Goal: Task Accomplishment & Management: Manage account settings

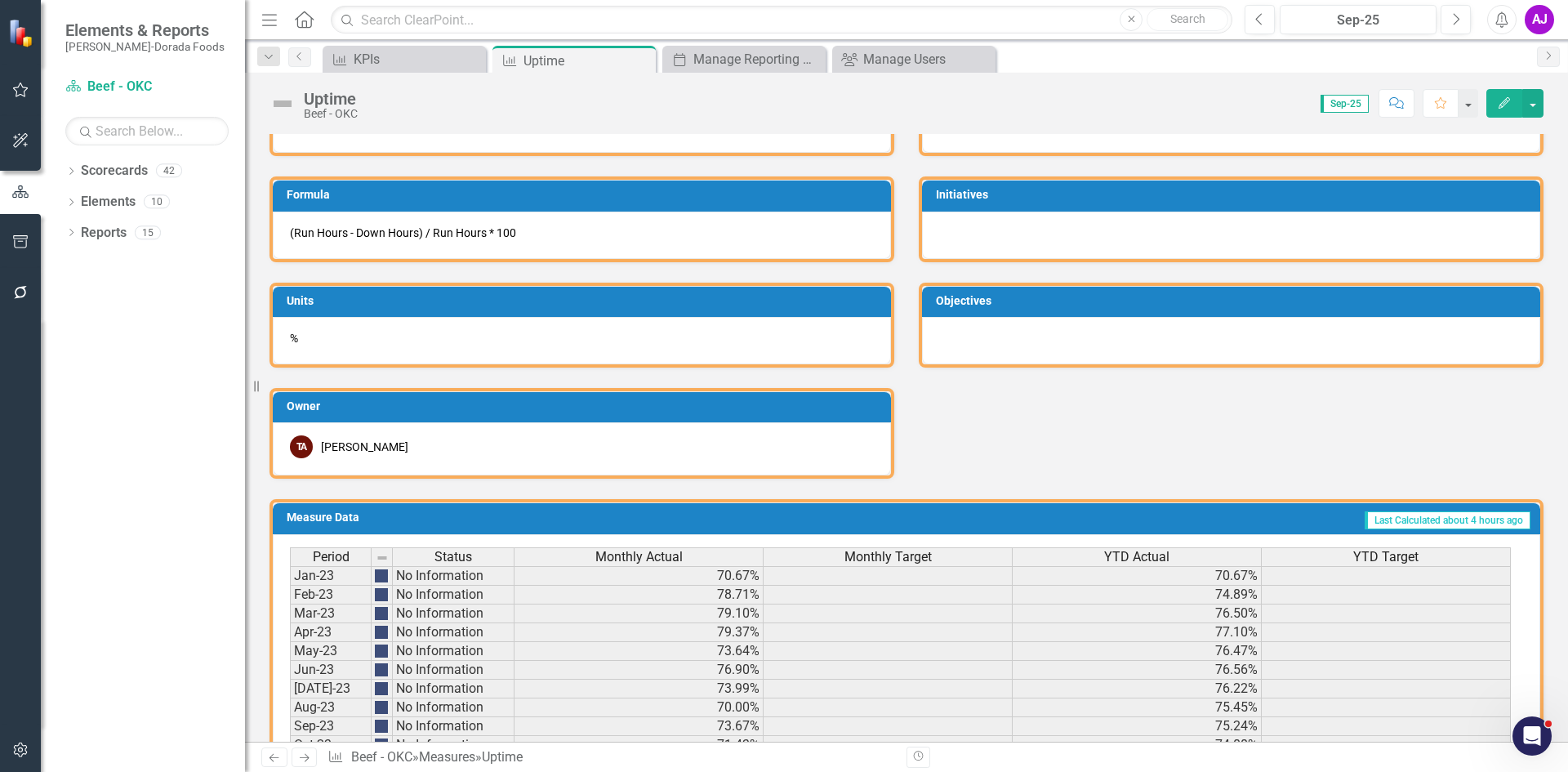
scroll to position [1014, 0]
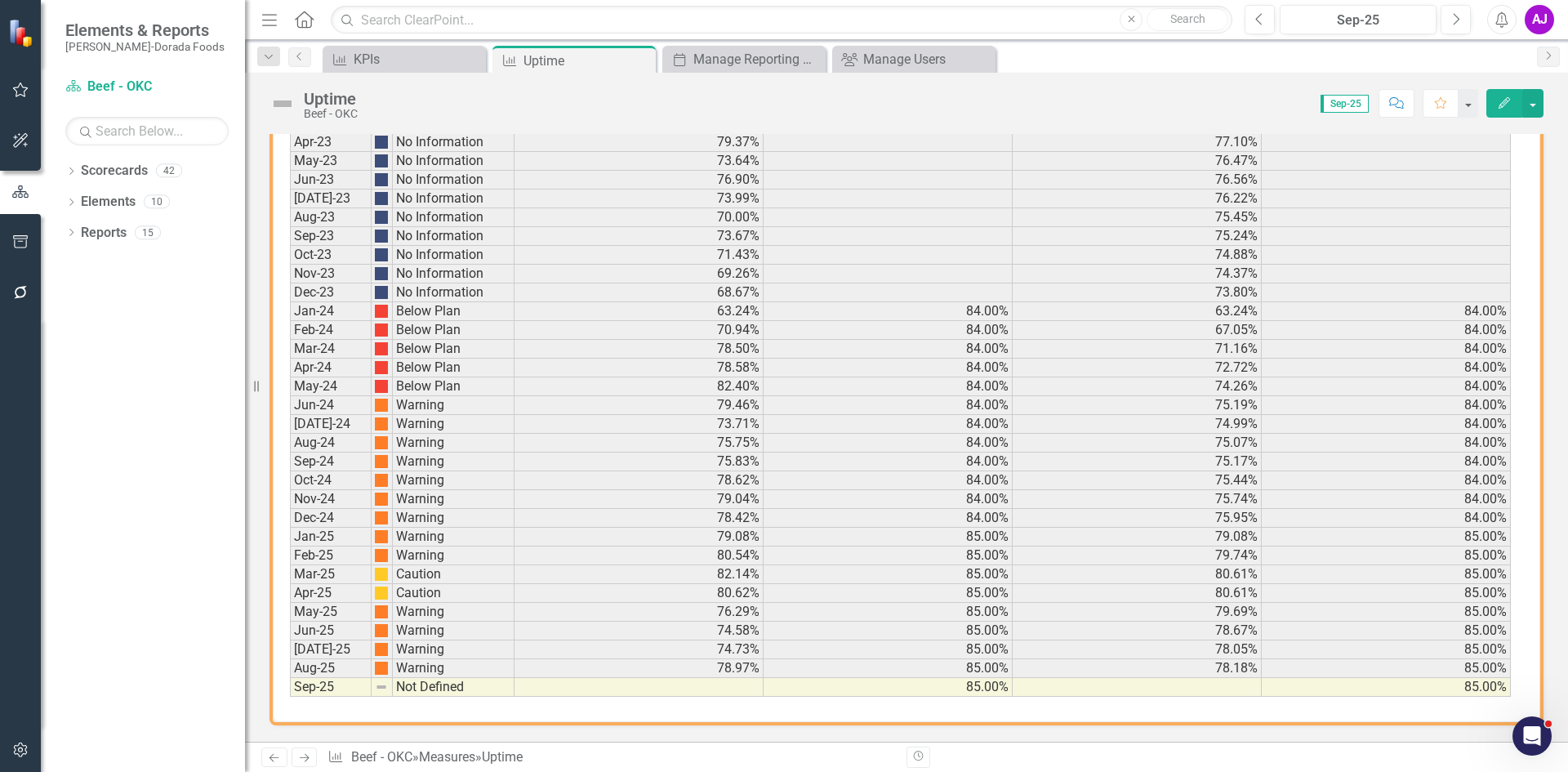
click at [1504, 108] on icon "Edit" at bounding box center [1503, 102] width 14 height 11
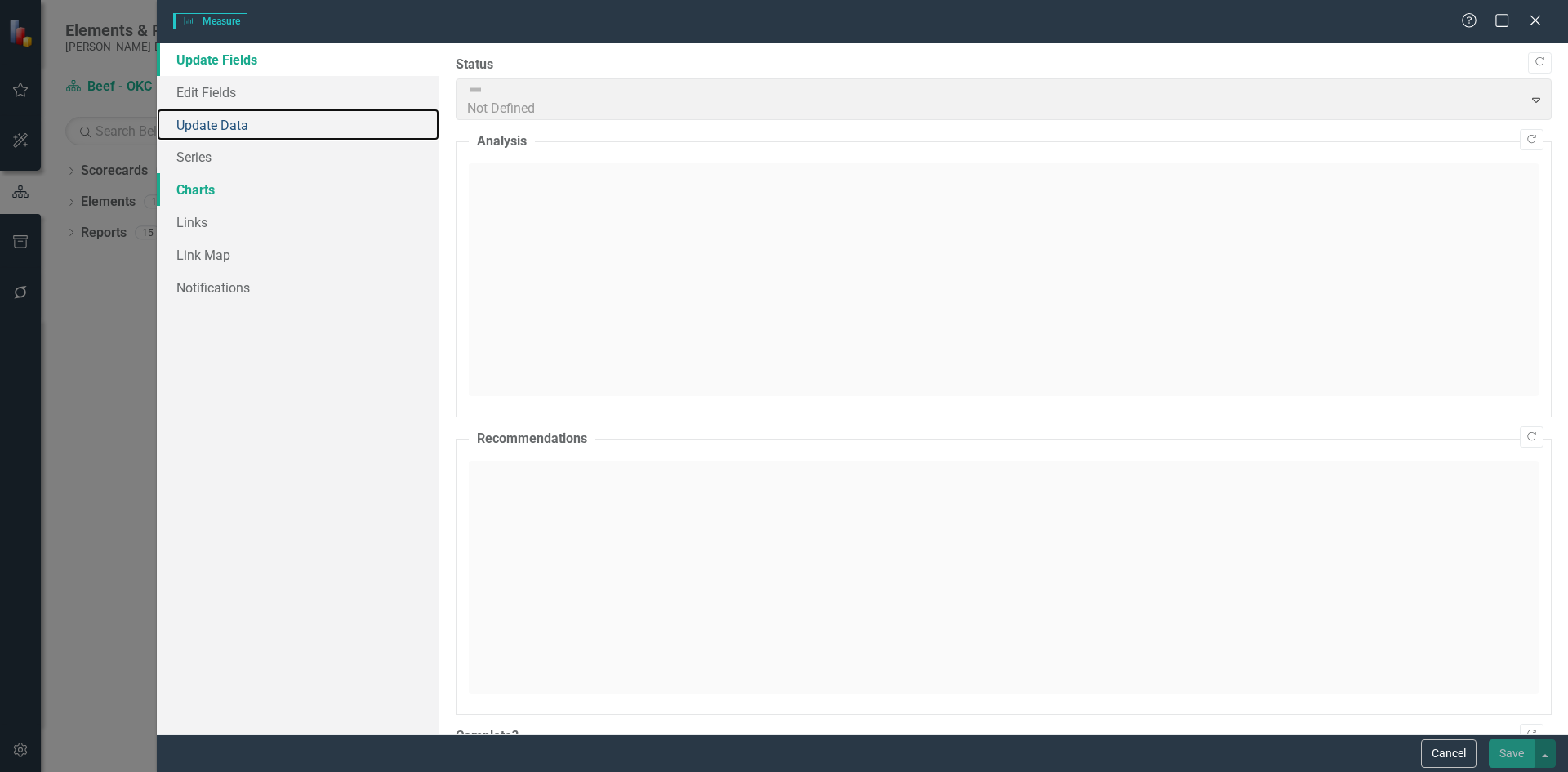
click at [206, 119] on link "Update Data" at bounding box center [298, 125] width 283 height 32
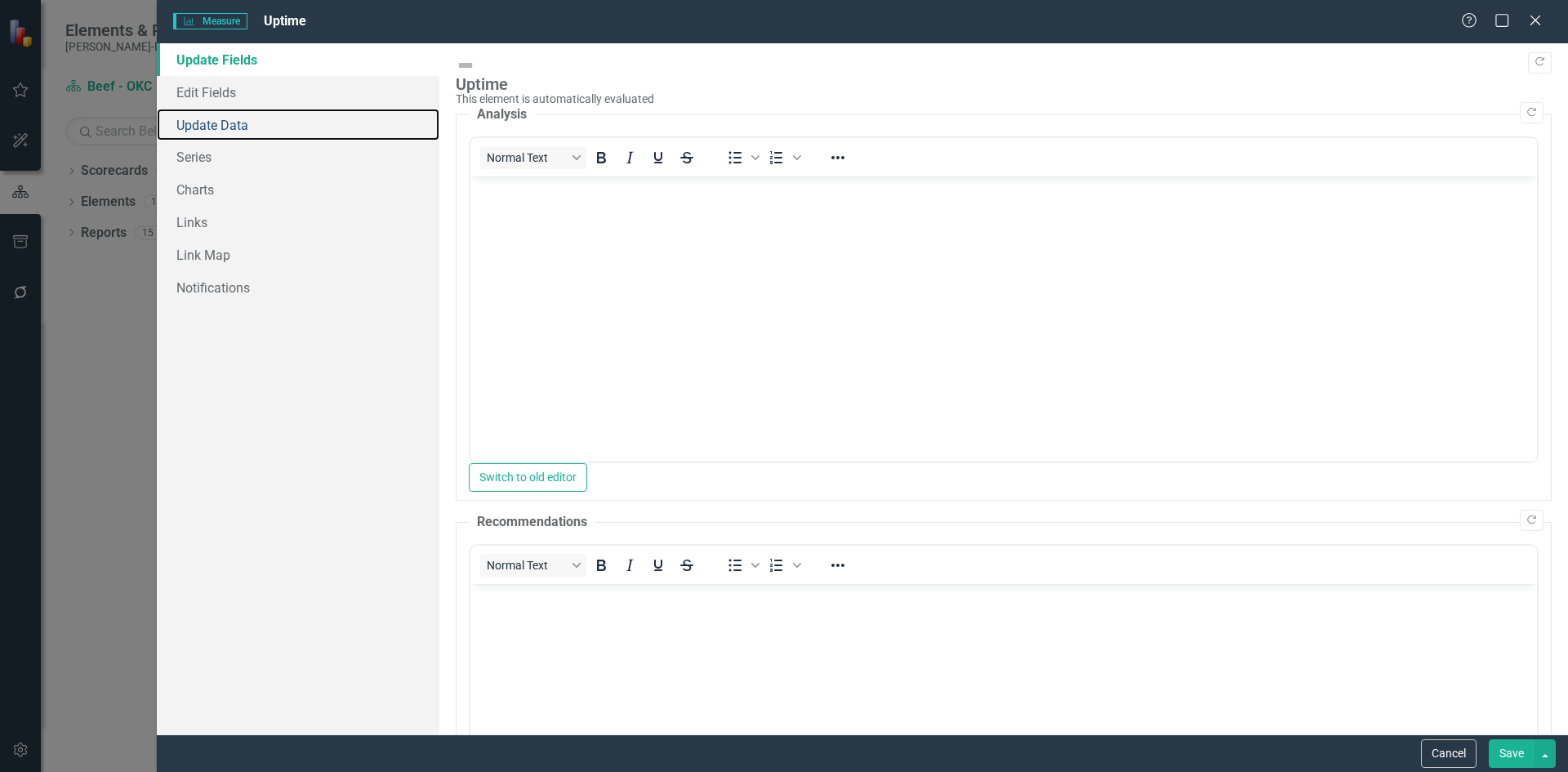
scroll to position [0, 0]
click at [225, 124] on link "Update Data" at bounding box center [298, 125] width 283 height 32
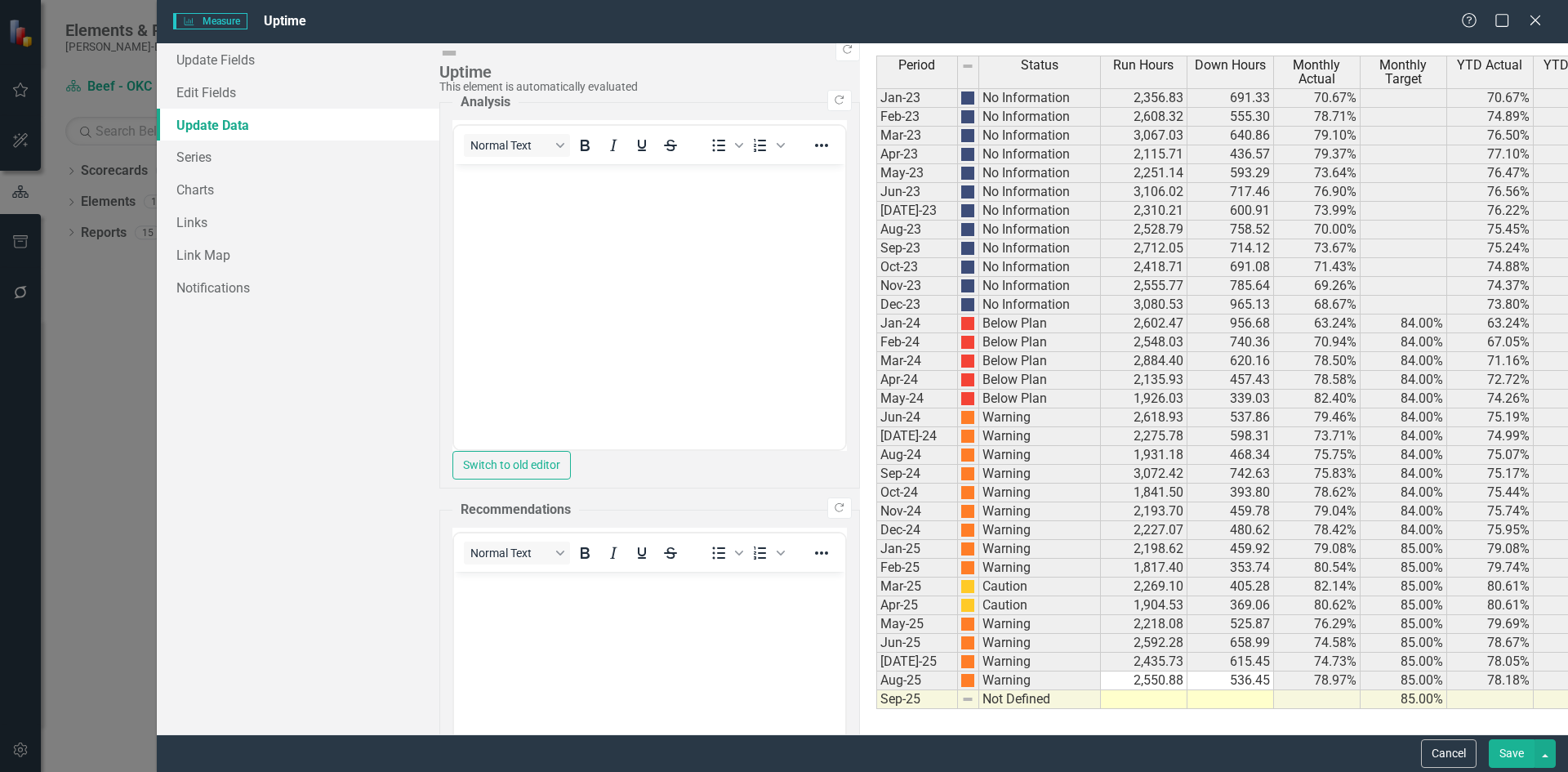
click at [877, 699] on td "Sep-25" at bounding box center [917, 699] width 82 height 19
click at [1101, 696] on td at bounding box center [1144, 699] width 87 height 19
type textarea "1"
click at [1531, 753] on button "Save" at bounding box center [1512, 753] width 46 height 29
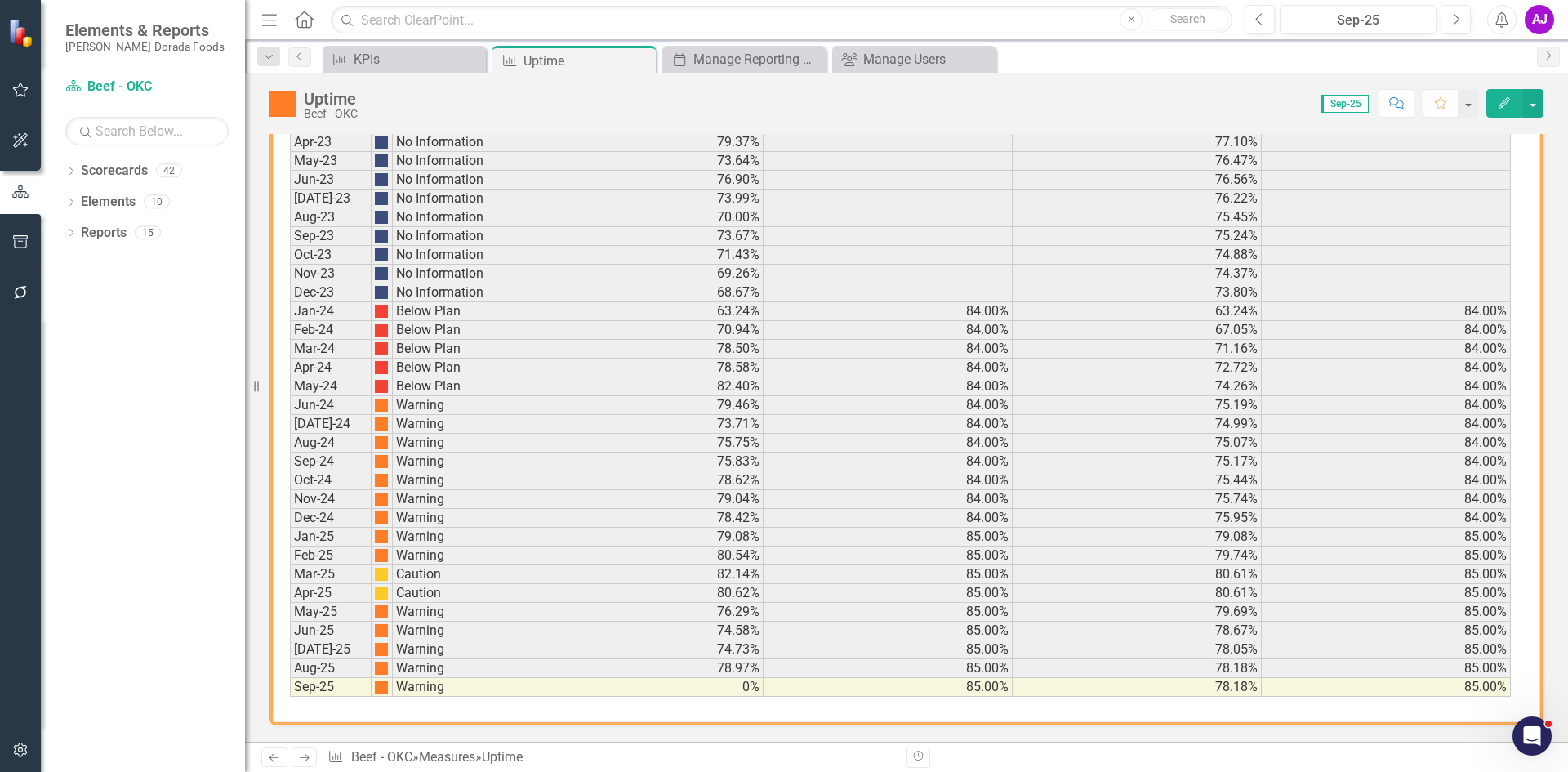
click at [1499, 108] on icon "button" at bounding box center [1503, 102] width 11 height 11
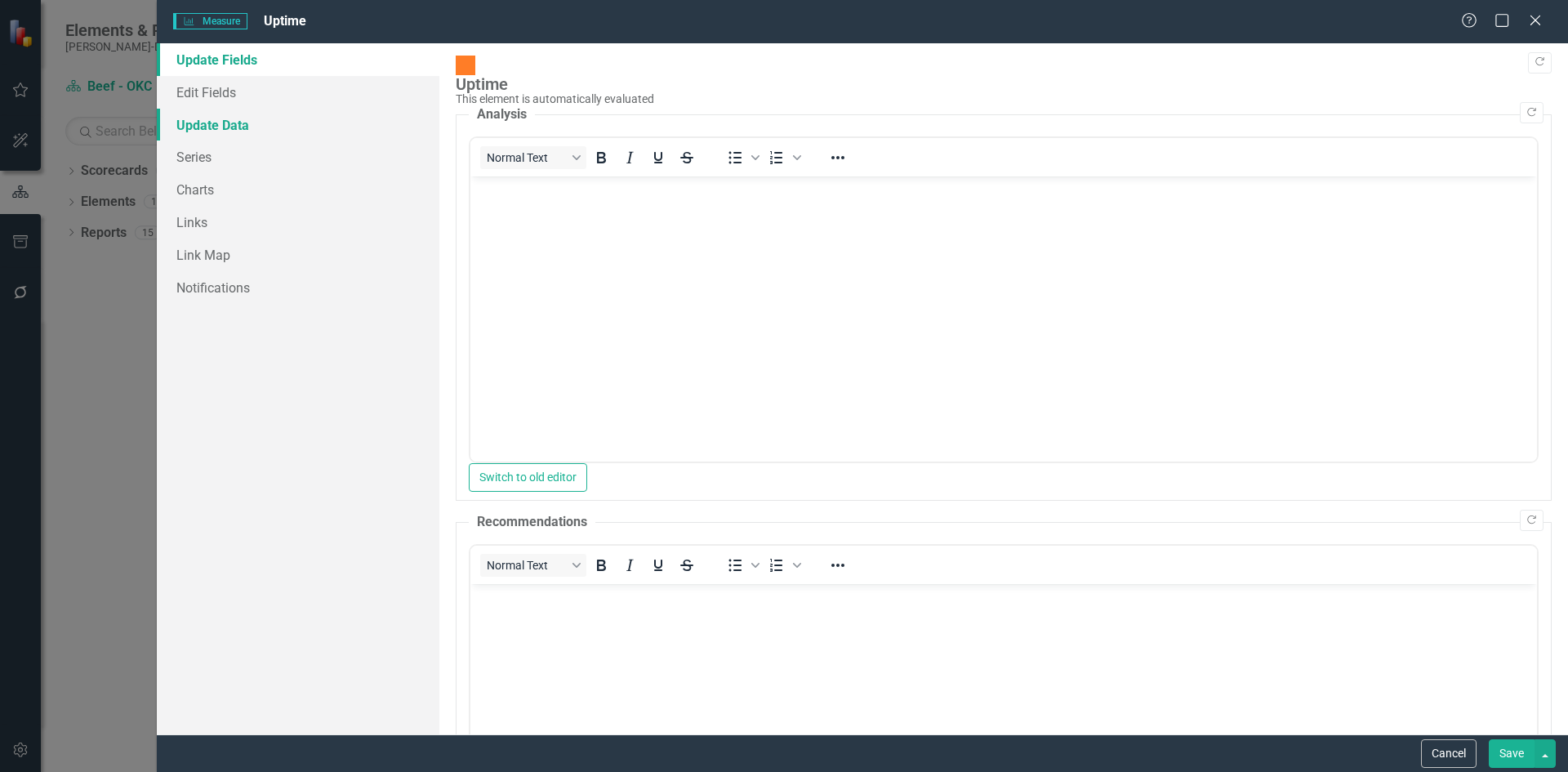
drag, startPoint x: 215, startPoint y: 125, endPoint x: 215, endPoint y: 2, distance: 123.0
click at [215, 125] on link "Update Data" at bounding box center [298, 125] width 283 height 32
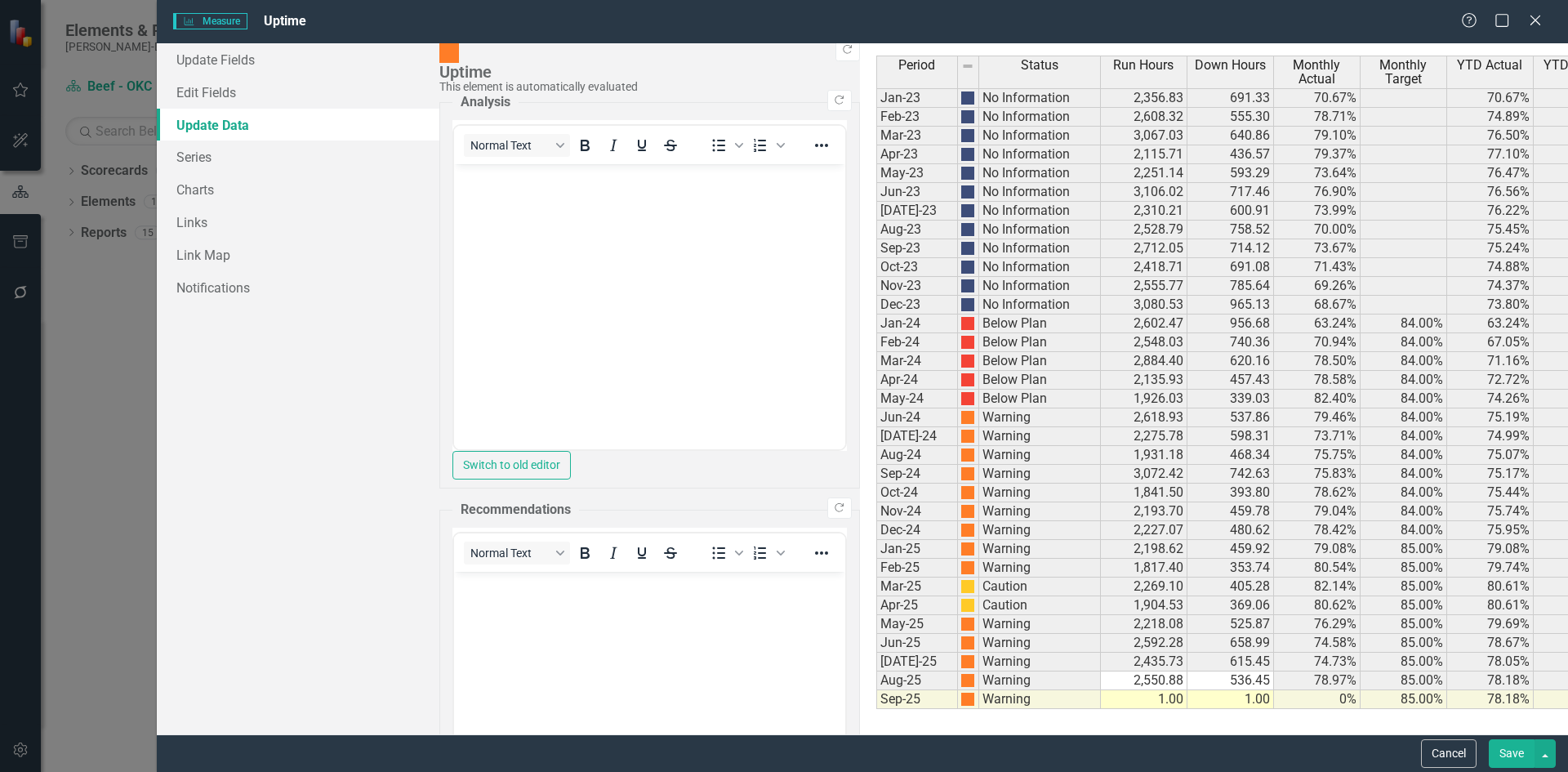
click at [1101, 697] on td "1.00" at bounding box center [1144, 699] width 87 height 19
click at [1101, 696] on td "1.00" at bounding box center [1144, 699] width 87 height 19
type textarea "1"
click at [1490, 750] on button "Save" at bounding box center [1512, 753] width 46 height 29
